Goal: Task Accomplishment & Management: Complete application form

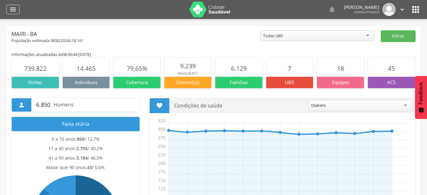
click at [17, 9] on div "" at bounding box center [12, 10] width 13 height 10
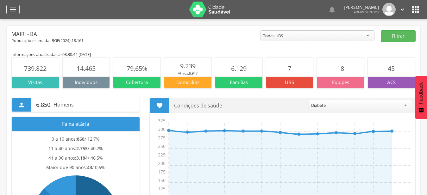
click at [18, 11] on div "" at bounding box center [12, 10] width 13 height 10
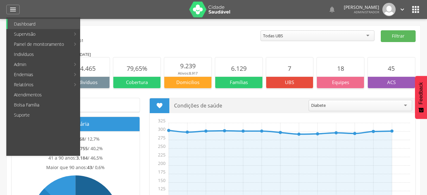
click at [143, 38] on div "População estimada IBGE( 2024 ): 18.161" at bounding box center [135, 41] width 249 height 6
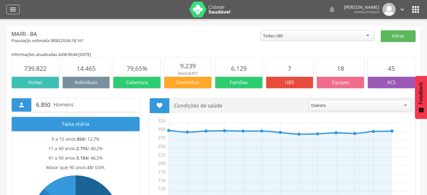
click at [18, 10] on div "" at bounding box center [12, 10] width 13 height 10
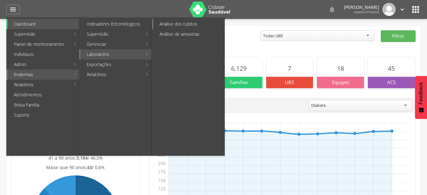
click at [202, 24] on link "Análise dos tubitos" at bounding box center [188, 24] width 71 height 10
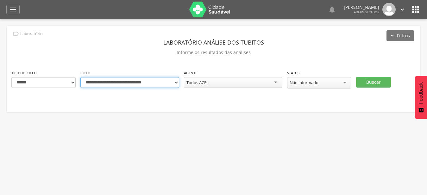
select select "**********"
click option "**********" at bounding box center [0, 0] width 0 height 0
click at [268, 81] on div "Todos ACEs" at bounding box center [233, 82] width 99 height 11
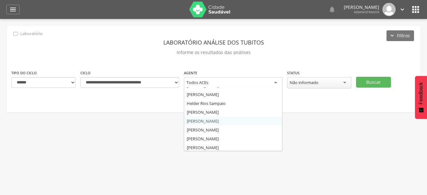
scroll to position [87, 0]
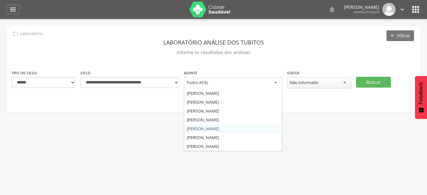
click at [250, 126] on div " Supervisão  Distritos  Ubs adicionar ubs  Coordenador: - Mairi / BA Interv…" at bounding box center [213, 116] width 427 height 195
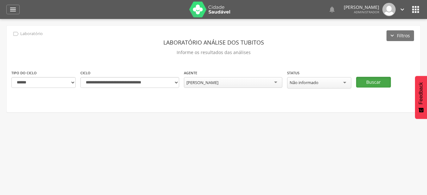
click at [380, 83] on button "Buscar" at bounding box center [373, 82] width 35 height 11
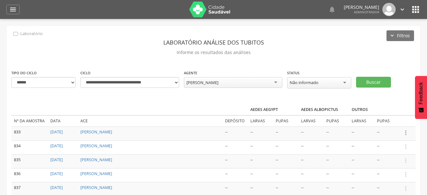
click at [405, 133] on icon "" at bounding box center [406, 133] width 7 height 7
click at [394, 121] on link "Informar resultado" at bounding box center [384, 122] width 50 height 8
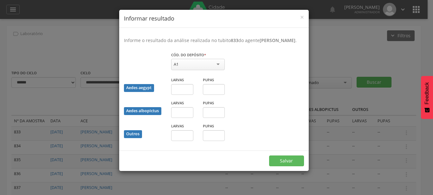
click at [221, 70] on div "A1" at bounding box center [198, 64] width 54 height 11
click at [216, 91] on fieldset "Cód. do depósito * ** A1 A1 A2 B C D1 D2 E Campo obrigatório Aedes aegypt Larva…" at bounding box center [214, 99] width 180 height 94
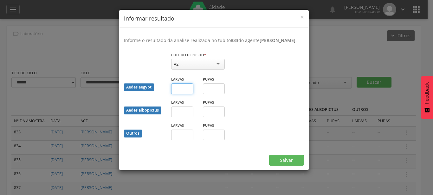
click at [180, 94] on input "text" at bounding box center [182, 89] width 22 height 11
type input "*"
click at [295, 166] on button "Salvar" at bounding box center [286, 160] width 35 height 11
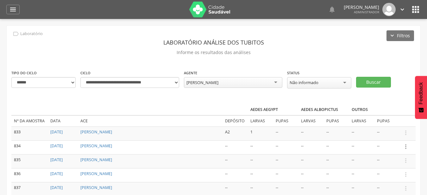
click at [408, 147] on icon "" at bounding box center [406, 146] width 7 height 7
click at [400, 136] on link "Informar resultado" at bounding box center [384, 136] width 50 height 8
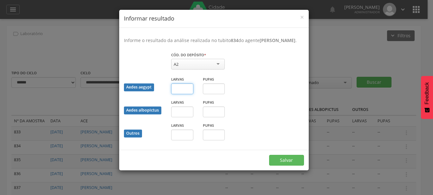
click at [188, 94] on input "text" at bounding box center [182, 89] width 22 height 11
type input "*"
click at [269, 155] on button "Salvar" at bounding box center [286, 160] width 35 height 11
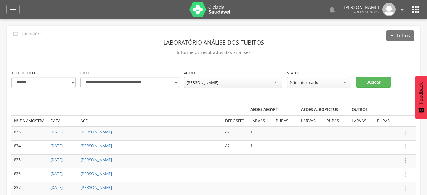
click at [407, 162] on icon "" at bounding box center [406, 160] width 7 height 7
click at [388, 147] on link "Informar resultado" at bounding box center [384, 150] width 50 height 8
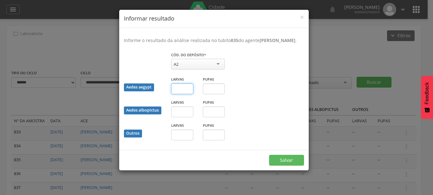
click at [184, 94] on input "text" at bounding box center [182, 89] width 22 height 11
type input "*"
click at [269, 155] on button "Salvar" at bounding box center [286, 160] width 35 height 11
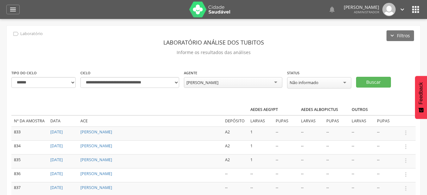
scroll to position [32, 0]
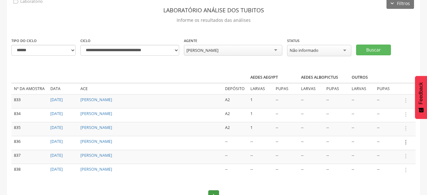
click at [406, 143] on icon "" at bounding box center [406, 142] width 7 height 7
click at [394, 131] on link "Informar resultado" at bounding box center [384, 132] width 50 height 8
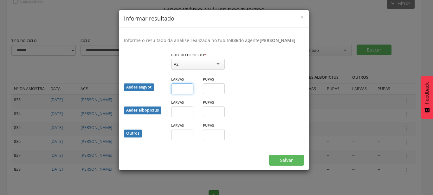
click at [186, 94] on input "text" at bounding box center [182, 89] width 22 height 11
type input "*"
click at [269, 155] on button "Salvar" at bounding box center [286, 160] width 35 height 11
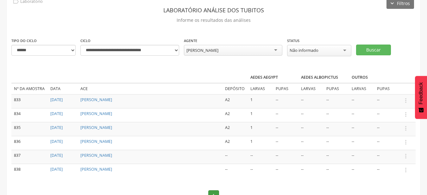
click at [249, 53] on div "[PERSON_NAME]" at bounding box center [233, 50] width 99 height 11
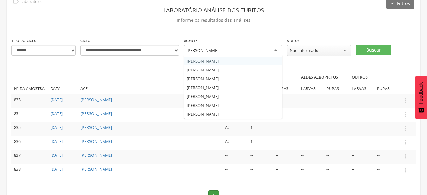
click at [233, 61] on div "**********" at bounding box center [231, 49] width 104 height 25
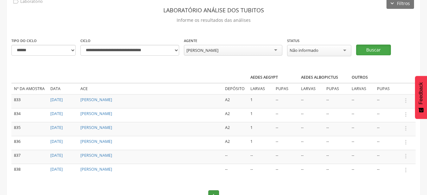
click at [370, 49] on button "Buscar" at bounding box center [373, 50] width 35 height 11
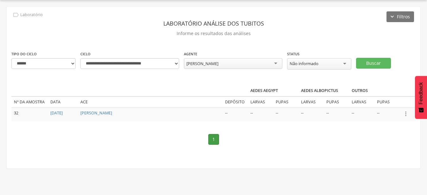
click at [407, 112] on icon "" at bounding box center [406, 114] width 7 height 7
click at [394, 103] on link "Informar resultado" at bounding box center [384, 103] width 50 height 8
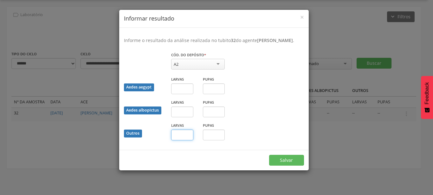
click at [183, 141] on input "text" at bounding box center [182, 135] width 22 height 11
type input "*"
click at [269, 155] on button "Salvar" at bounding box center [286, 160] width 35 height 11
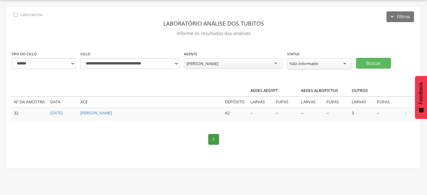
click at [256, 64] on div "[PERSON_NAME]" at bounding box center [233, 63] width 99 height 11
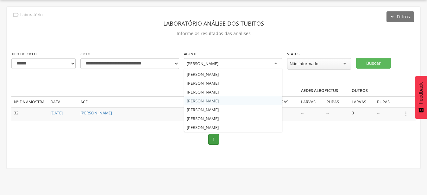
click at [240, 101] on div "**********" at bounding box center [214, 88] width 414 height 162
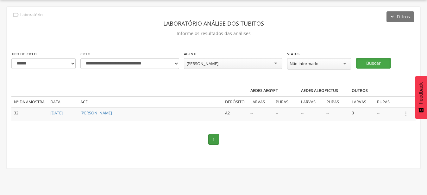
click at [388, 65] on button "Buscar" at bounding box center [373, 63] width 35 height 11
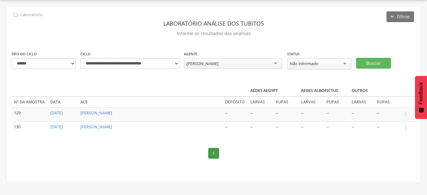
click at [408, 112] on icon "" at bounding box center [406, 114] width 7 height 7
click at [391, 103] on link "Informar resultado" at bounding box center [384, 103] width 50 height 8
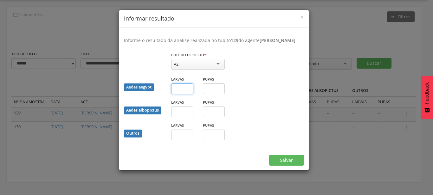
click at [189, 94] on input "text" at bounding box center [182, 89] width 22 height 11
type input "*"
click at [269, 155] on button "Salvar" at bounding box center [286, 160] width 35 height 11
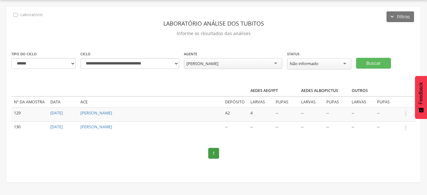
click at [254, 64] on div "[PERSON_NAME]" at bounding box center [233, 63] width 99 height 11
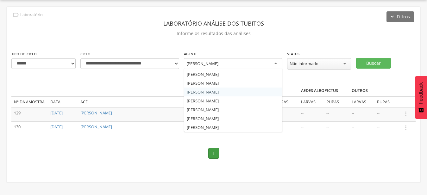
scroll to position [0, 0]
drag, startPoint x: 248, startPoint y: 84, endPoint x: 252, endPoint y: 81, distance: 4.7
click at [248, 84] on div "**********" at bounding box center [214, 95] width 414 height 176
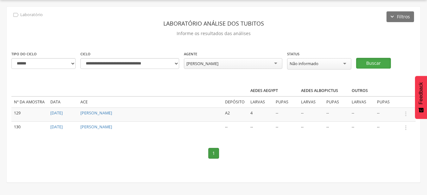
click at [376, 63] on button "Buscar" at bounding box center [373, 63] width 35 height 11
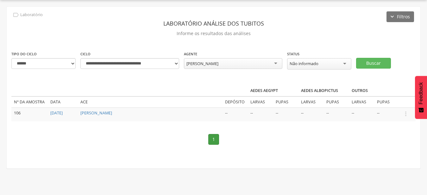
click at [402, 114] on td " Informar resultado" at bounding box center [408, 115] width 16 height 14
click at [407, 112] on icon "" at bounding box center [406, 114] width 7 height 7
click at [398, 102] on link "Informar resultado" at bounding box center [384, 103] width 50 height 8
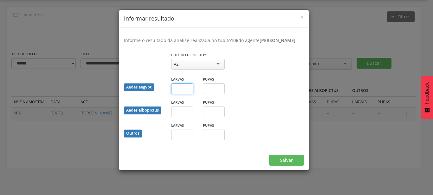
click at [184, 93] on input "text" at bounding box center [182, 89] width 22 height 11
type input "*"
click at [269, 155] on button "Salvar" at bounding box center [286, 160] width 35 height 11
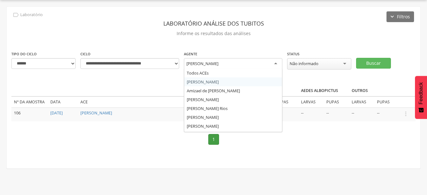
click at [269, 59] on div "[PERSON_NAME]" at bounding box center [233, 63] width 99 height 11
click at [237, 112] on div "**********" at bounding box center [214, 88] width 414 height 162
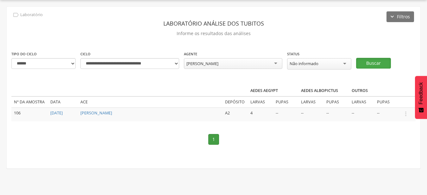
click at [377, 60] on button "Buscar" at bounding box center [373, 63] width 35 height 11
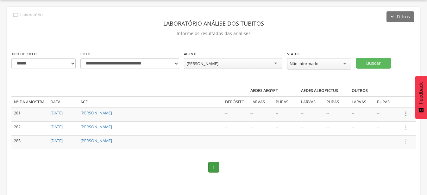
click at [405, 112] on icon "" at bounding box center [406, 114] width 7 height 7
click at [388, 105] on link "Informar resultado" at bounding box center [384, 103] width 50 height 8
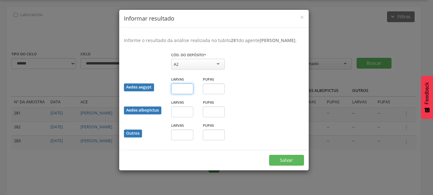
click at [184, 94] on input "text" at bounding box center [182, 89] width 22 height 11
type input "*"
click at [213, 92] on input "text" at bounding box center [214, 89] width 22 height 11
type input "*"
click at [269, 155] on button "Salvar" at bounding box center [286, 160] width 35 height 11
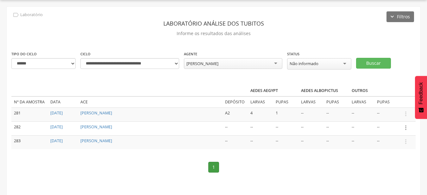
click at [405, 125] on icon "" at bounding box center [406, 127] width 7 height 7
click at [397, 118] on link "Informar resultado" at bounding box center [384, 117] width 50 height 8
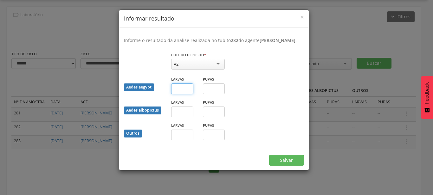
click at [188, 94] on input "text" at bounding box center [182, 89] width 22 height 11
type input "*"
click at [209, 94] on input "text" at bounding box center [214, 89] width 22 height 11
type input "*"
click at [185, 141] on input "text" at bounding box center [182, 135] width 22 height 11
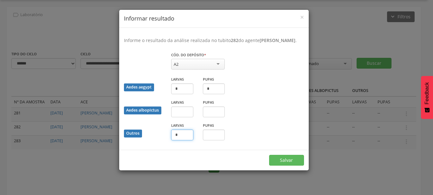
type input "*"
click at [269, 155] on button "Salvar" at bounding box center [286, 160] width 35 height 11
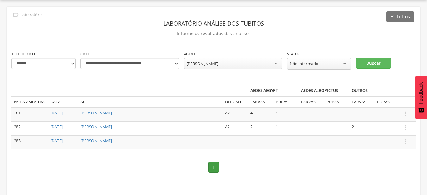
drag, startPoint x: 405, startPoint y: 141, endPoint x: 397, endPoint y: 135, distance: 9.8
click at [405, 140] on icon "" at bounding box center [406, 141] width 7 height 7
click at [393, 131] on link "Informar resultado" at bounding box center [384, 131] width 50 height 8
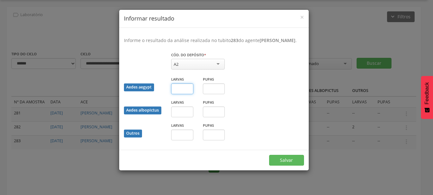
click at [180, 94] on input "text" at bounding box center [182, 89] width 22 height 11
type input "*"
click at [211, 94] on input "text" at bounding box center [214, 89] width 22 height 11
type input "*"
click at [269, 155] on button "Salvar" at bounding box center [286, 160] width 35 height 11
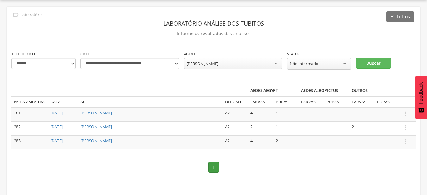
click at [251, 65] on div "[PERSON_NAME]" at bounding box center [233, 63] width 99 height 11
click at [241, 84] on div "**********" at bounding box center [214, 102] width 414 height 190
click at [372, 65] on button "Buscar" at bounding box center [373, 63] width 35 height 11
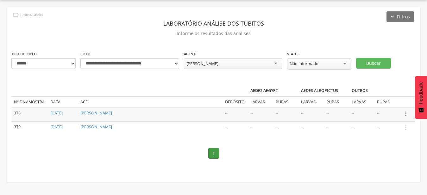
click at [405, 114] on icon "" at bounding box center [406, 114] width 7 height 7
click at [389, 105] on link "Informar resultado" at bounding box center [384, 103] width 50 height 8
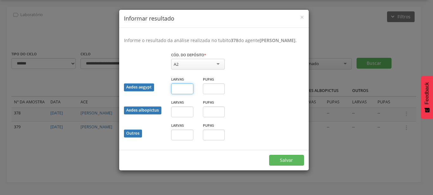
click at [184, 94] on input "text" at bounding box center [182, 89] width 22 height 11
type input "*"
click at [217, 94] on input "text" at bounding box center [214, 89] width 22 height 11
type input "*"
click at [269, 155] on button "Salvar" at bounding box center [286, 160] width 35 height 11
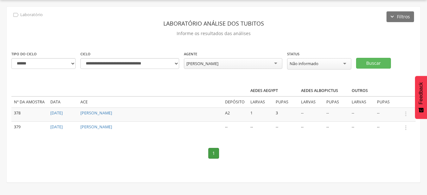
click at [247, 61] on div "[PERSON_NAME]" at bounding box center [233, 63] width 99 height 11
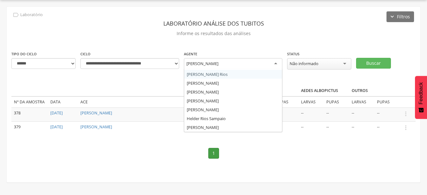
scroll to position [0, 0]
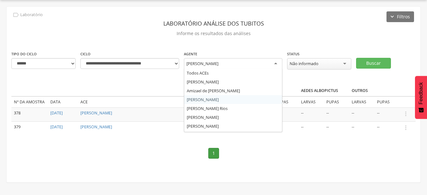
click at [248, 101] on div "**********" at bounding box center [214, 95] width 414 height 176
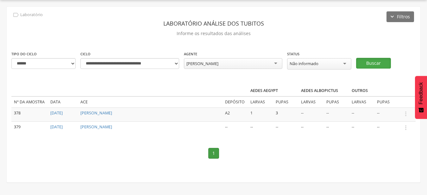
click at [377, 64] on button "Buscar" at bounding box center [373, 63] width 35 height 11
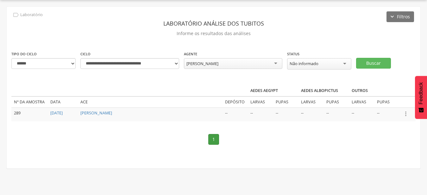
click at [409, 115] on icon "" at bounding box center [406, 114] width 7 height 7
click at [367, 103] on link "Informar resultado" at bounding box center [384, 103] width 50 height 8
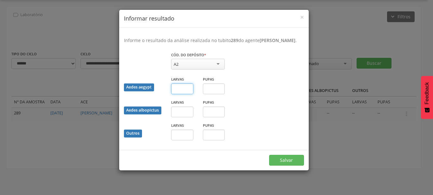
click at [175, 93] on input "text" at bounding box center [182, 89] width 22 height 11
type input "*"
click at [214, 94] on input "text" at bounding box center [214, 89] width 22 height 11
type input "*"
click at [269, 155] on button "Salvar" at bounding box center [286, 160] width 35 height 11
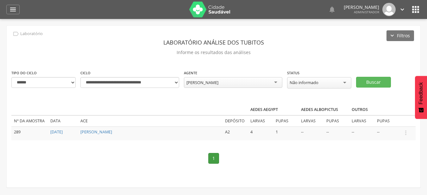
click at [221, 88] on div "[PERSON_NAME]" at bounding box center [233, 82] width 99 height 11
drag, startPoint x: 368, startPoint y: 80, endPoint x: 306, endPoint y: 77, distance: 61.9
click at [368, 80] on button "Buscar" at bounding box center [373, 82] width 35 height 11
